Goal: Transaction & Acquisition: Subscribe to service/newsletter

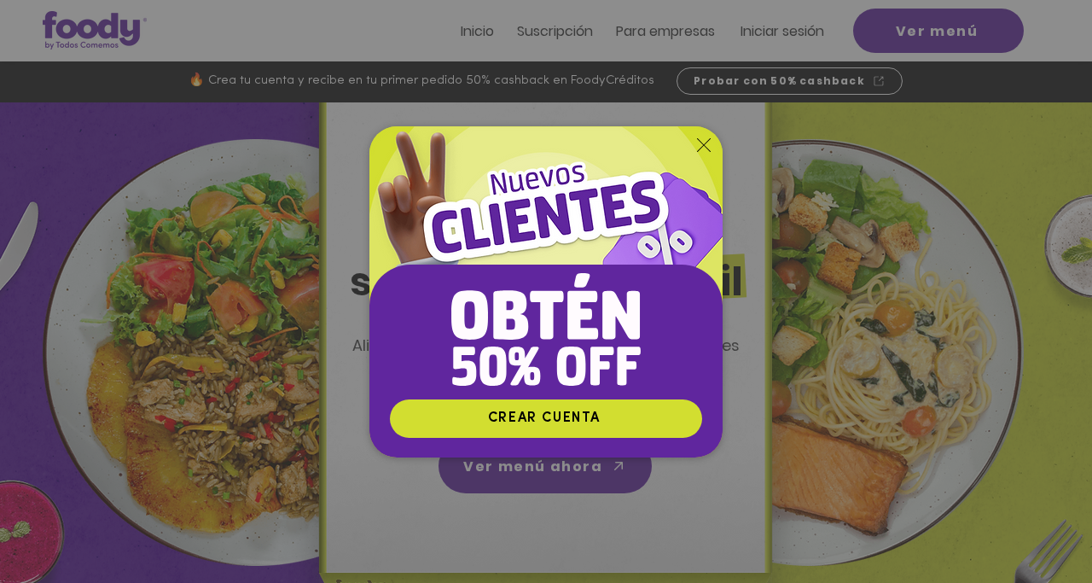
click at [950, 37] on div "Nuevos suscriptores 50% off" at bounding box center [546, 291] width 1092 height 583
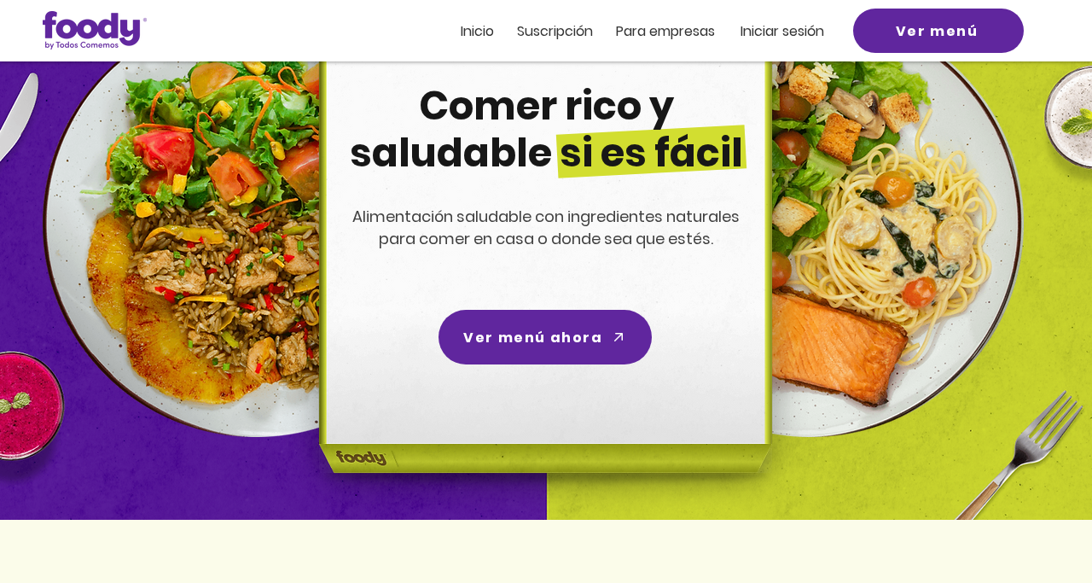
scroll to position [128, 0]
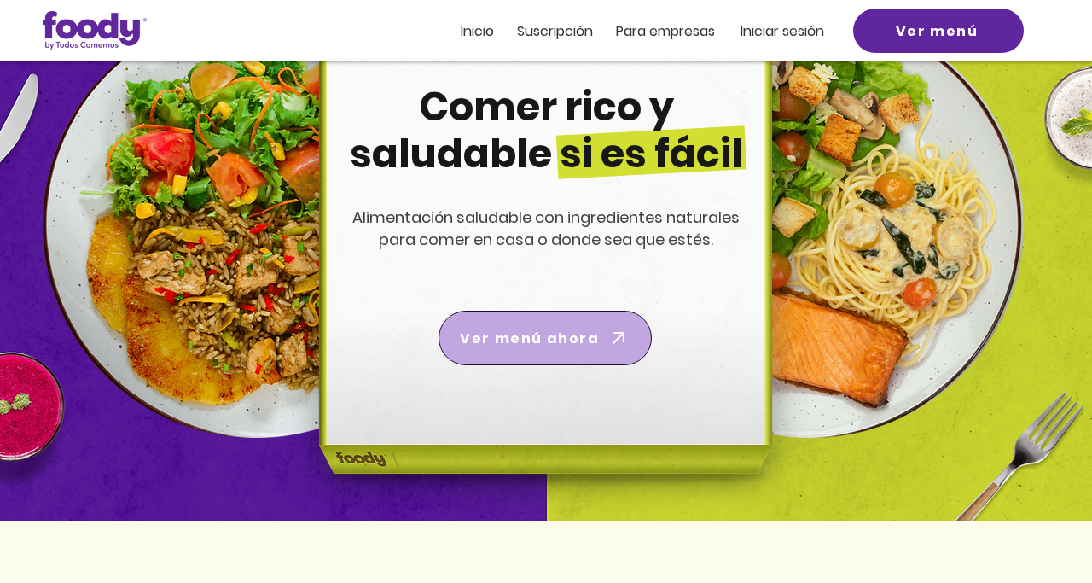
click at [562, 330] on span "Ver menú ahora" at bounding box center [529, 338] width 139 height 21
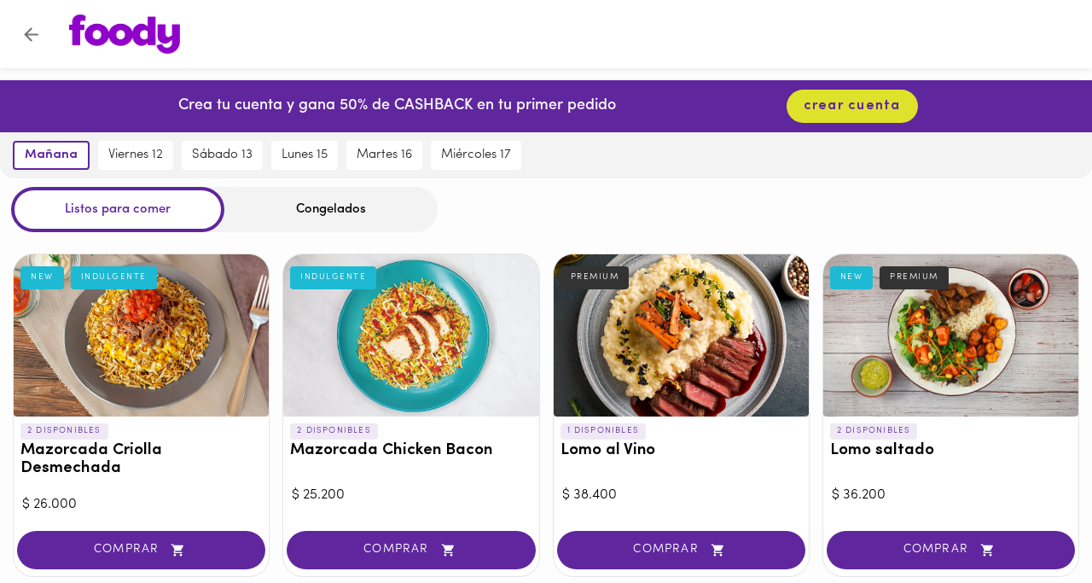
click at [30, 37] on icon "Volver" at bounding box center [30, 34] width 21 height 21
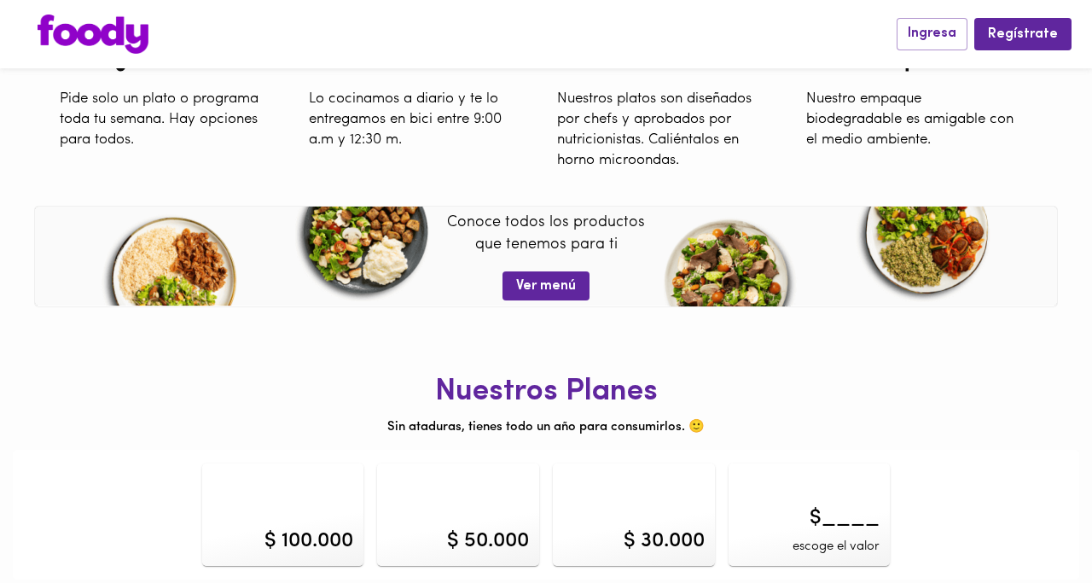
scroll to position [637, 0]
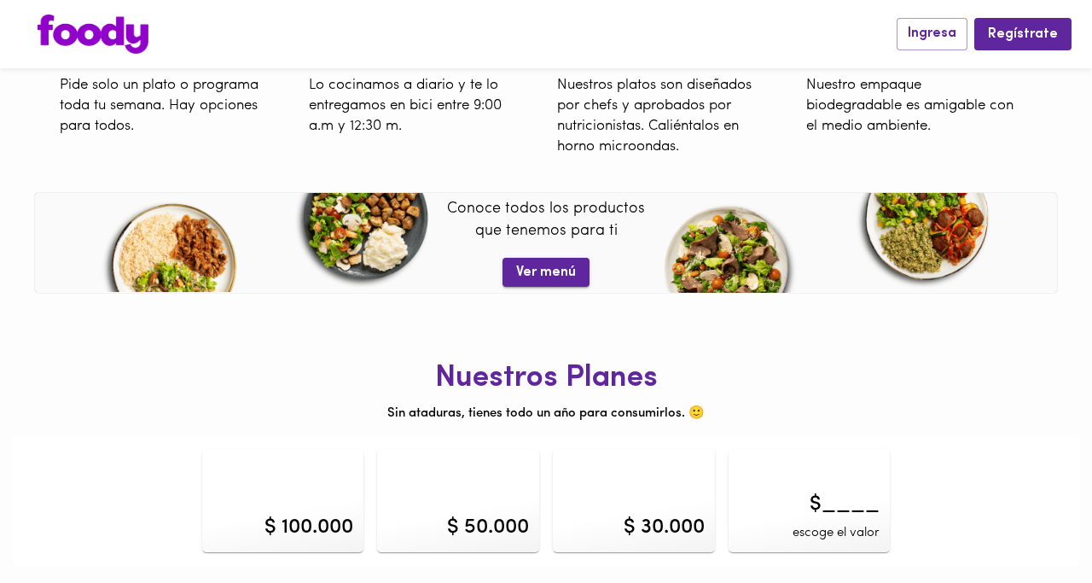
click at [561, 270] on span "Ver menú" at bounding box center [546, 272] width 60 height 16
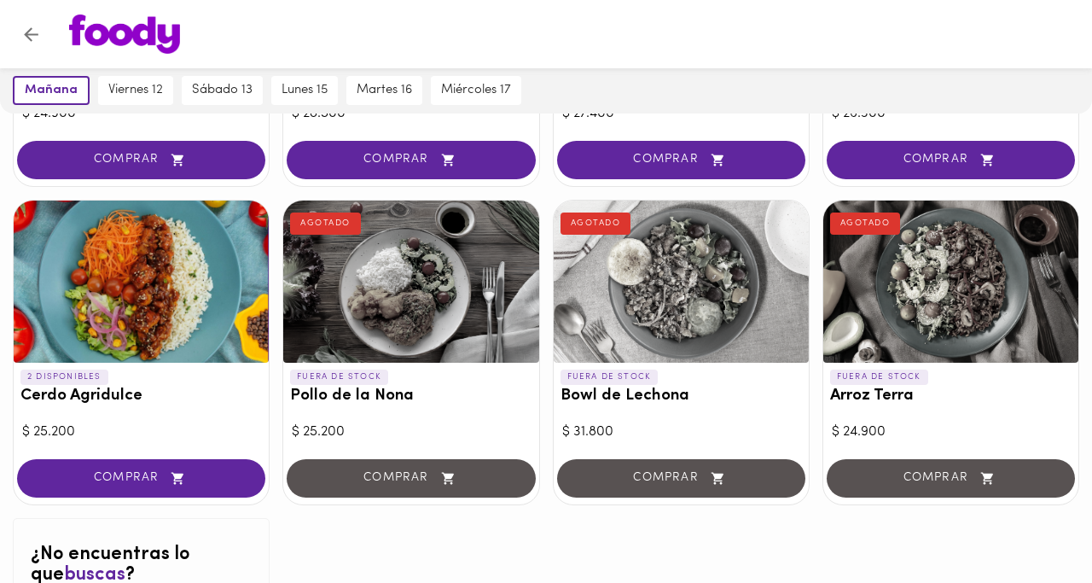
scroll to position [1684, 0]
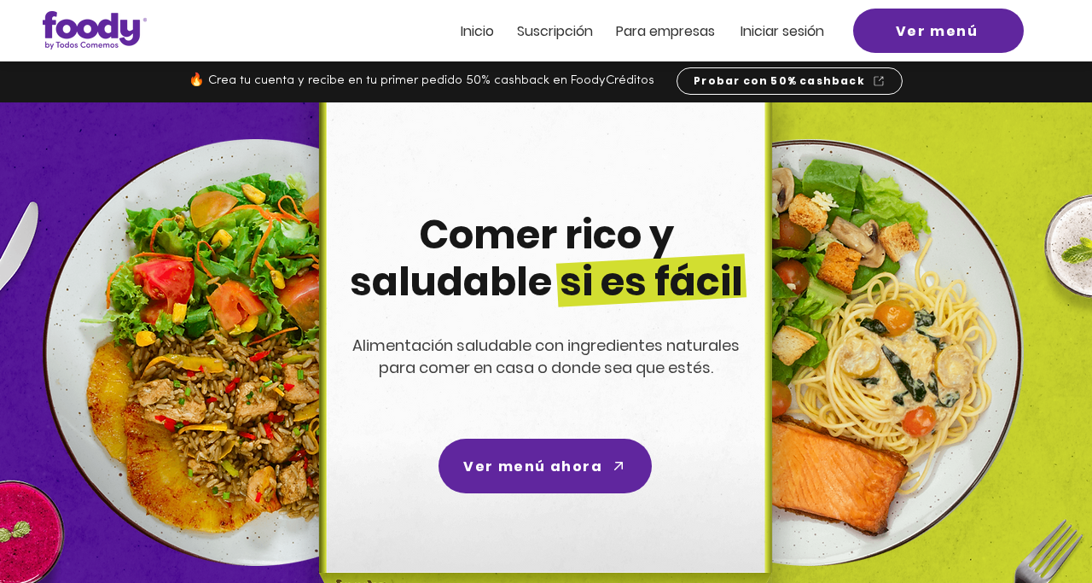
click at [484, 25] on span "Inicio" at bounding box center [477, 31] width 33 height 20
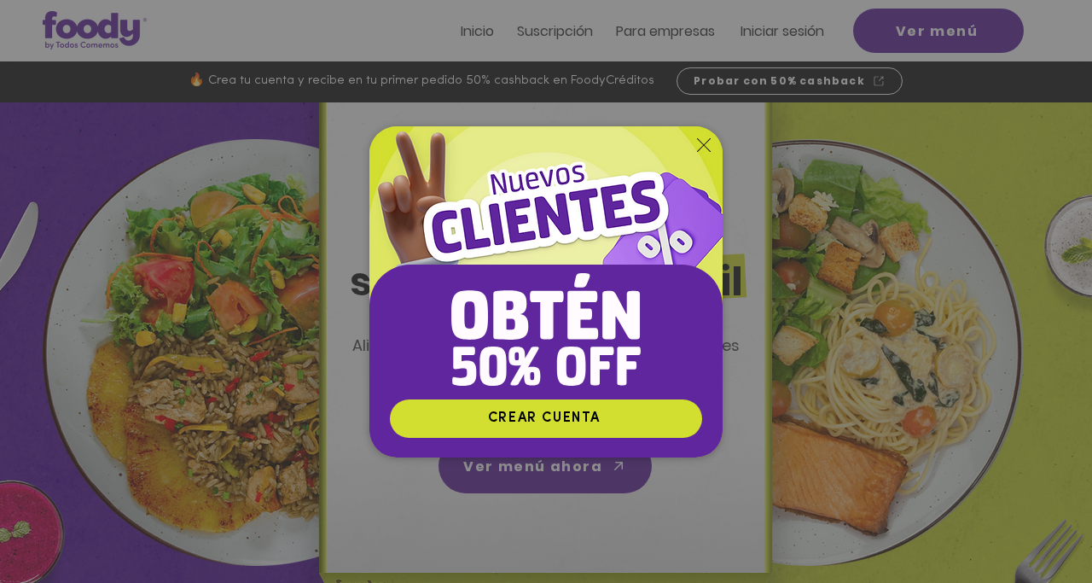
click at [688, 32] on div "Nuevos suscriptores 50% off" at bounding box center [546, 291] width 1092 height 583
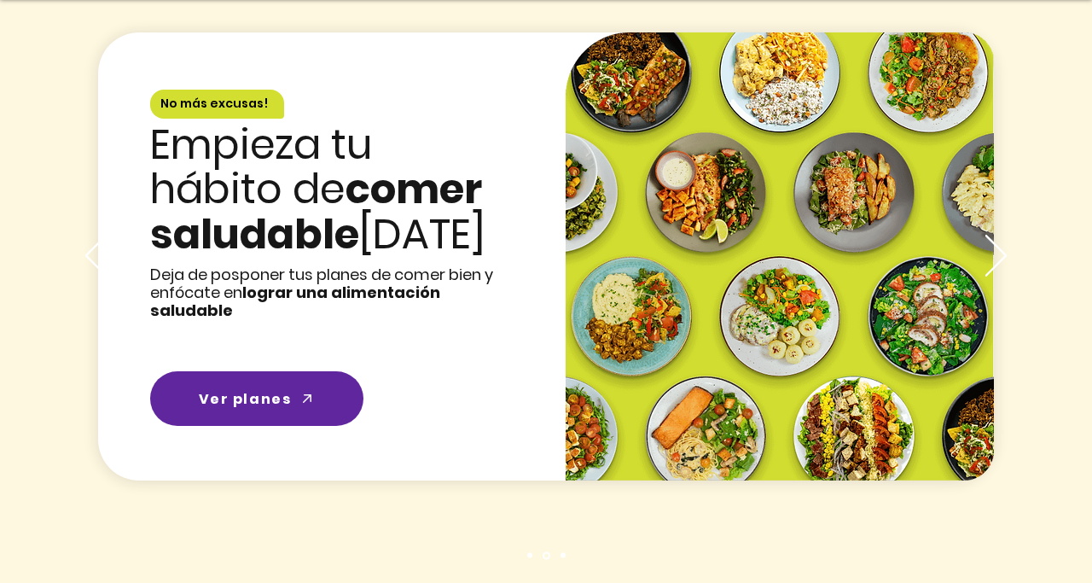
scroll to position [2491, 0]
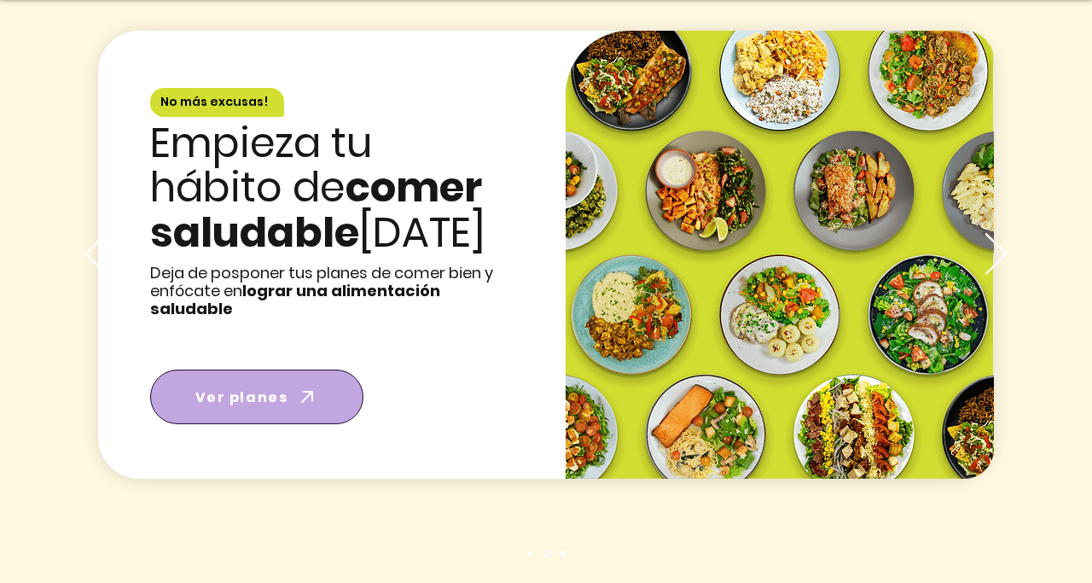
click at [270, 387] on span "Ver planes" at bounding box center [241, 397] width 93 height 21
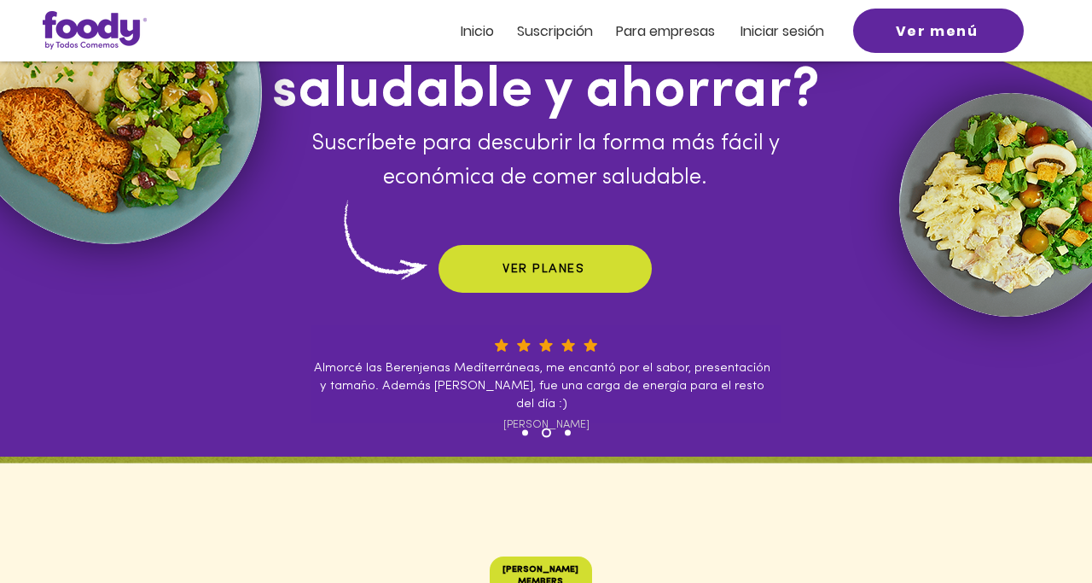
scroll to position [137, 0]
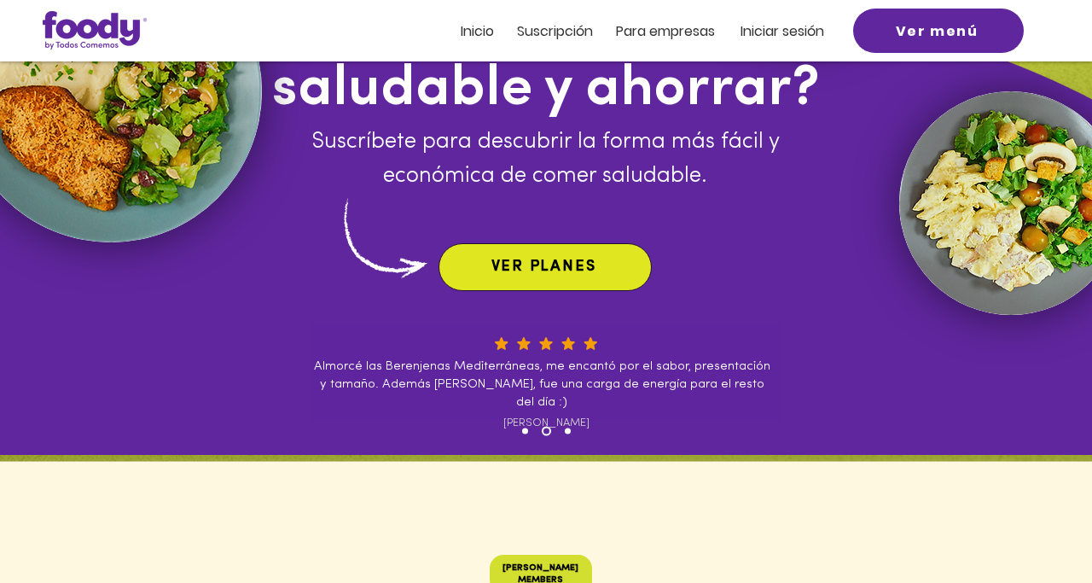
click at [538, 264] on span "VER PLANES" at bounding box center [543, 266] width 105 height 15
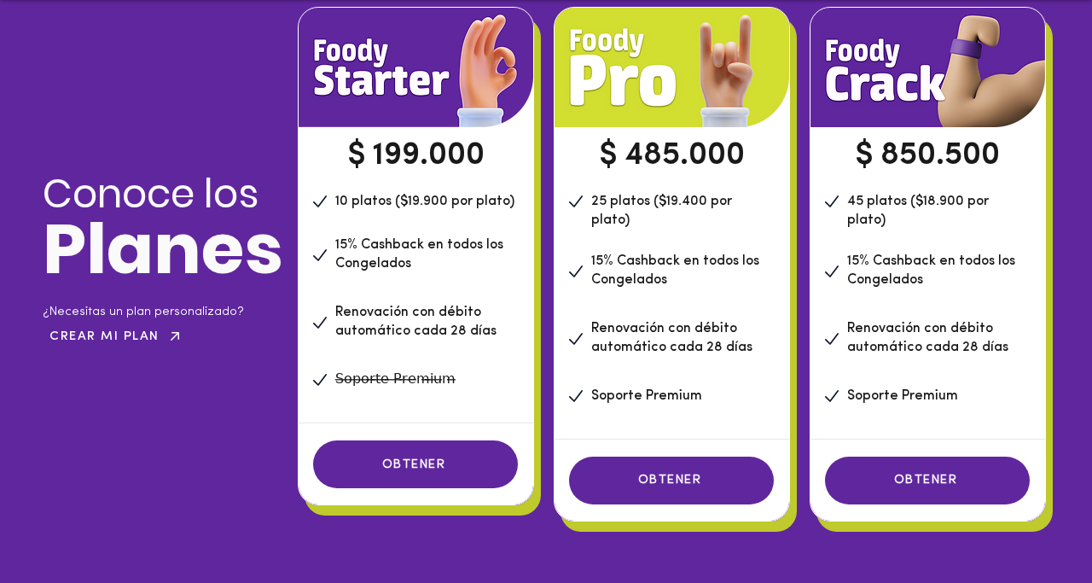
scroll to position [1285, 0]
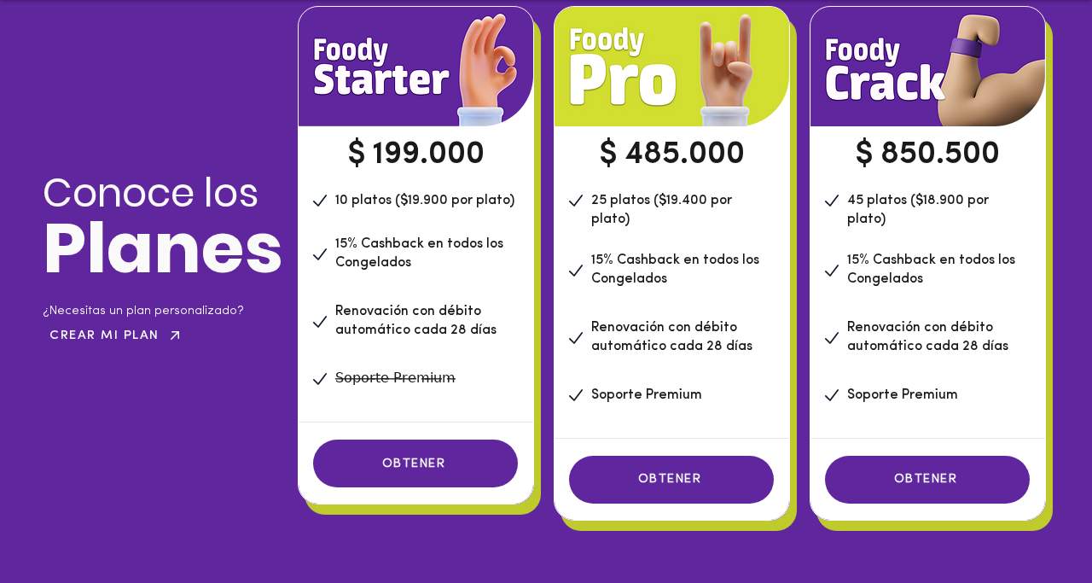
click at [671, 321] on span "Renovación con débito automático cada 28 días" at bounding box center [671, 337] width 161 height 32
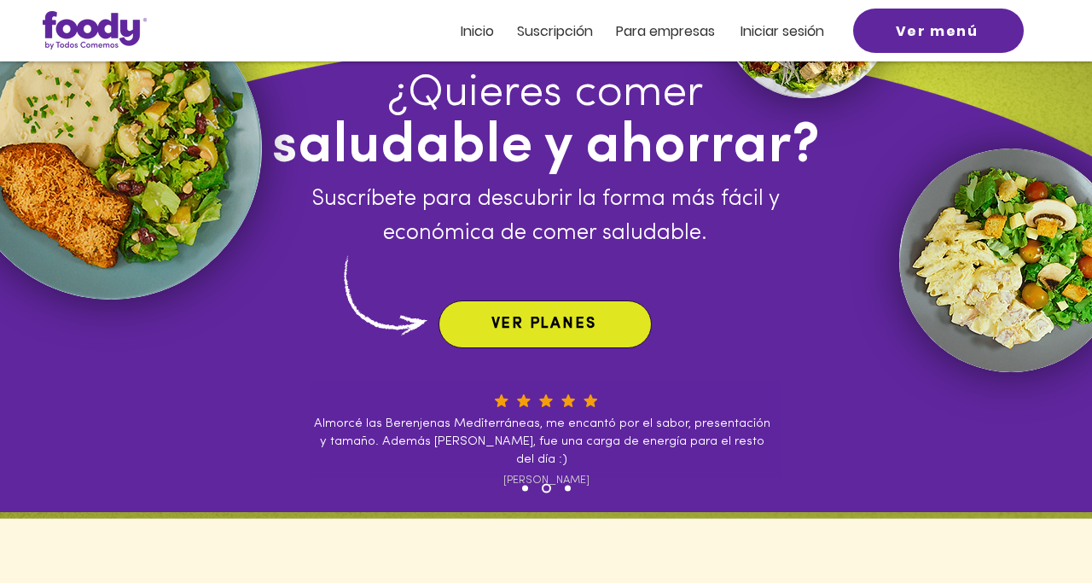
scroll to position [71, 0]
